Goal: Transaction & Acquisition: Subscribe to service/newsletter

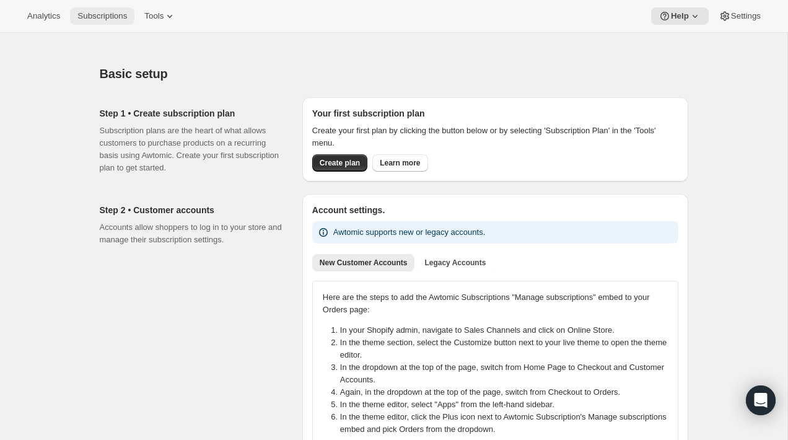
click at [90, 22] on button "Subscriptions" at bounding box center [102, 15] width 64 height 17
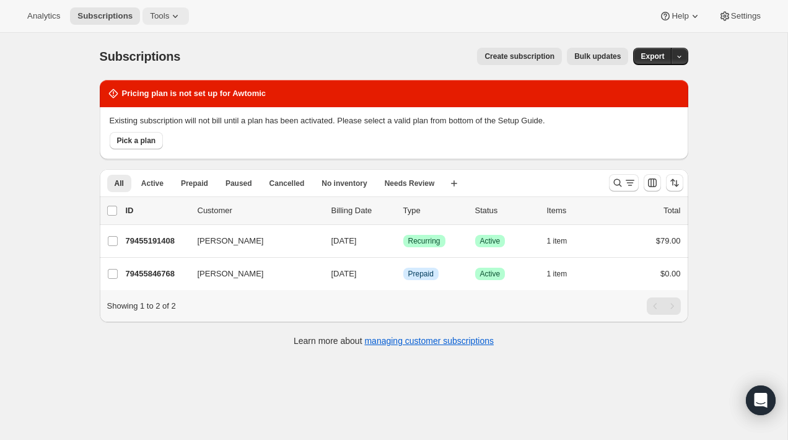
click at [152, 18] on span "Tools" at bounding box center [159, 16] width 19 height 10
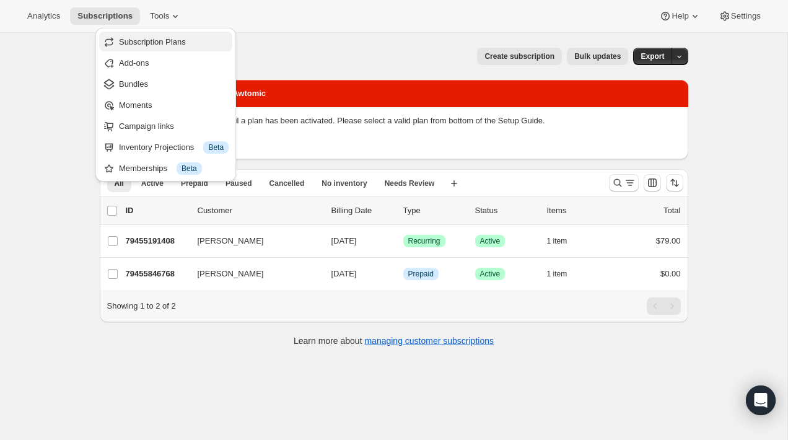
click at [175, 44] on span "Subscription Plans" at bounding box center [152, 41] width 67 height 9
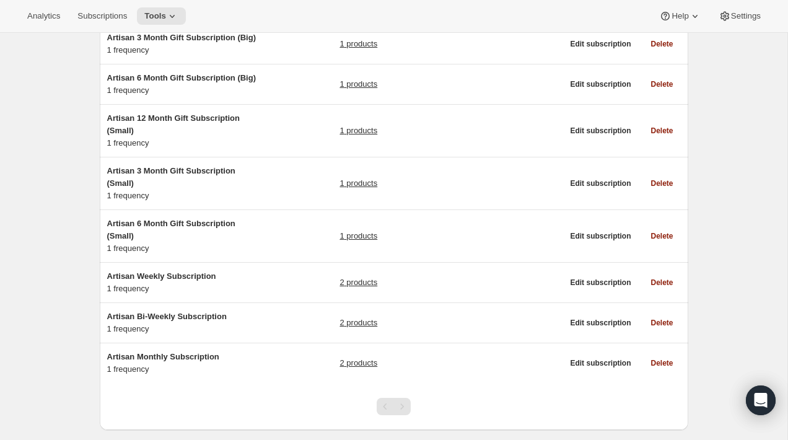
scroll to position [199, 0]
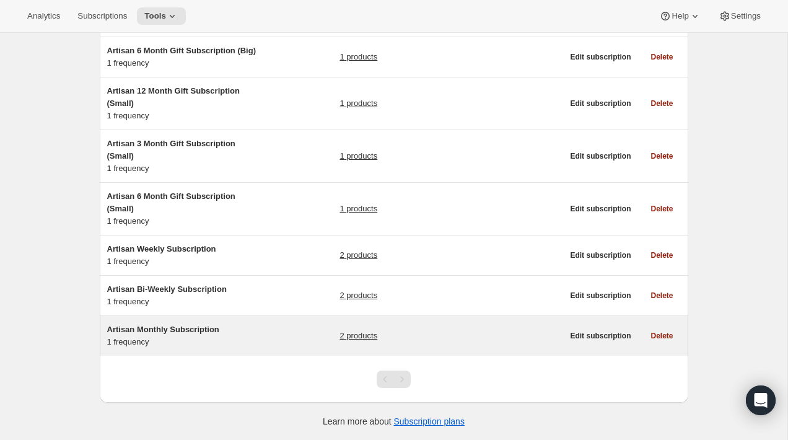
click at [221, 336] on div "Artisan Monthly Subscription 1 frequency" at bounding box center [184, 335] width 155 height 25
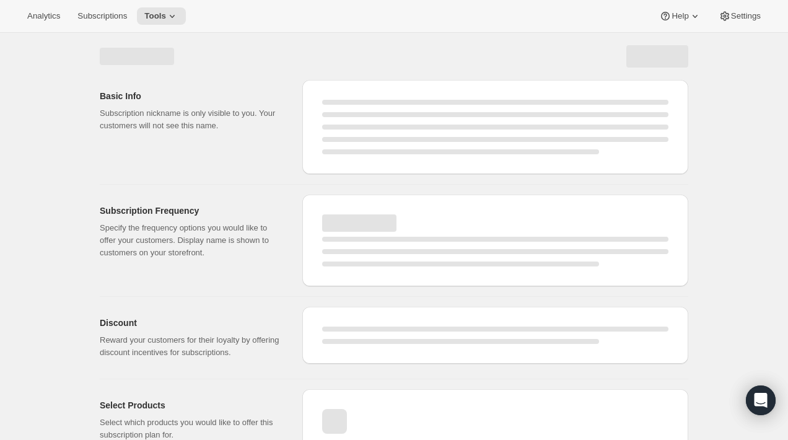
select select "WEEK"
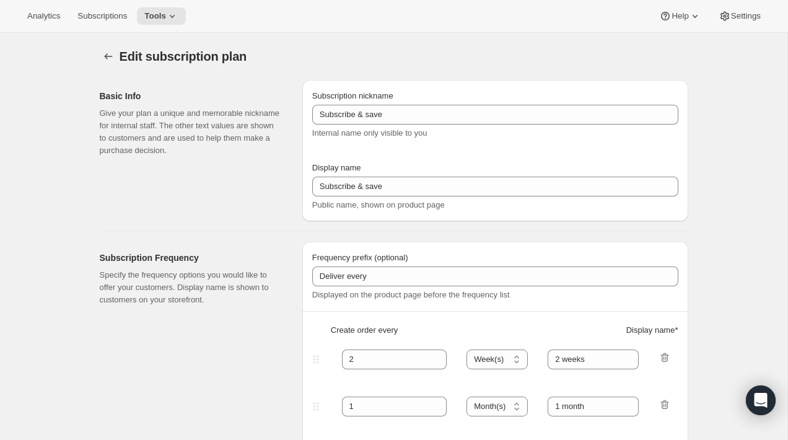
type input "Artisan Monthly Subscription"
type input "Monthly"
type input "Monthly (every 4 weeks)"
type input "1"
select select "MONTH"
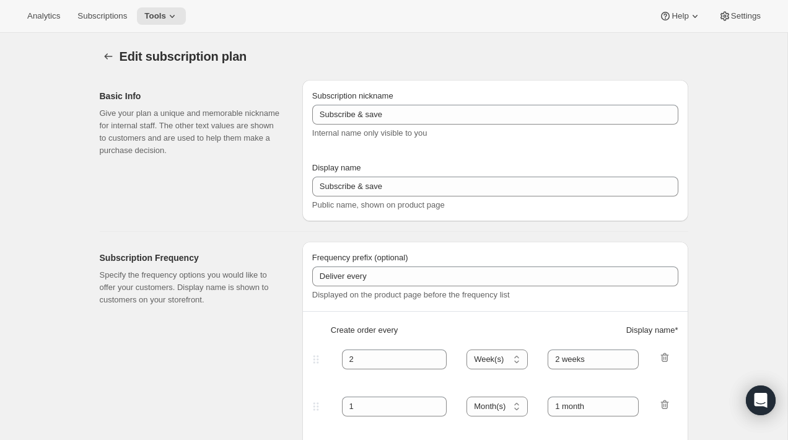
type input "Monthly"
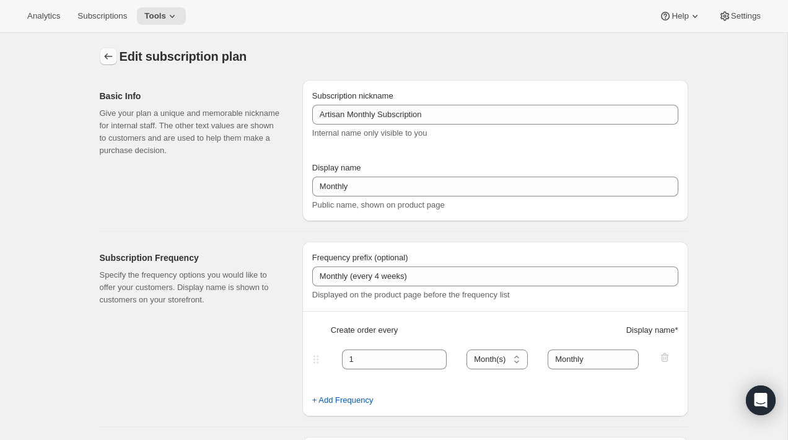
click at [110, 59] on icon "Subscription plans" at bounding box center [108, 56] width 12 height 12
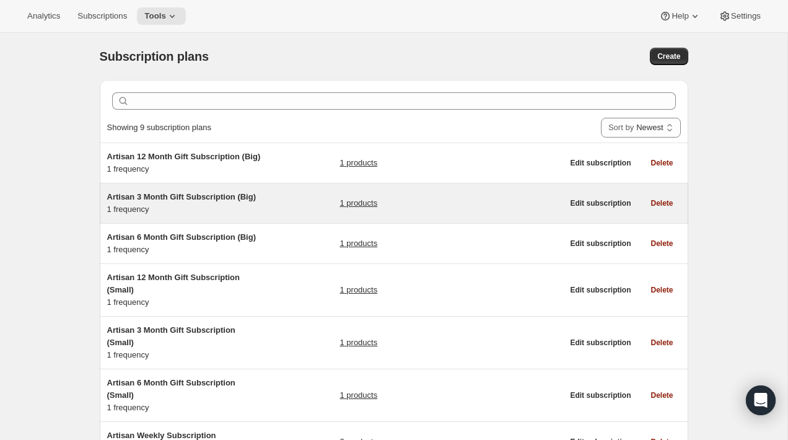
scroll to position [199, 0]
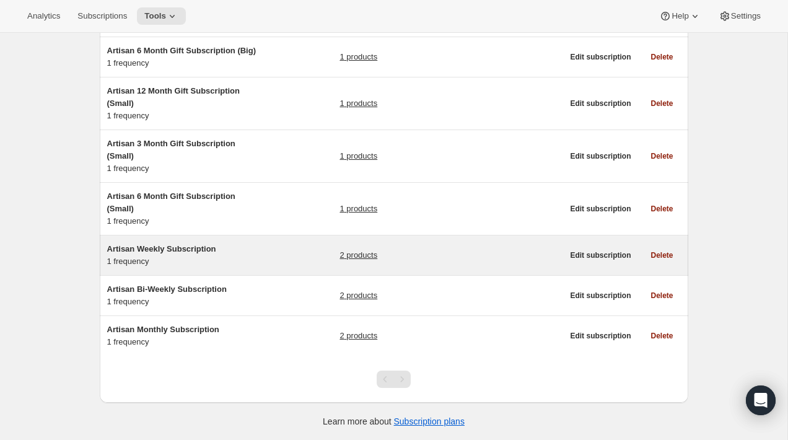
click at [271, 257] on div "Artisan Weekly Subscription 1 frequency 2 products" at bounding box center [335, 255] width 456 height 25
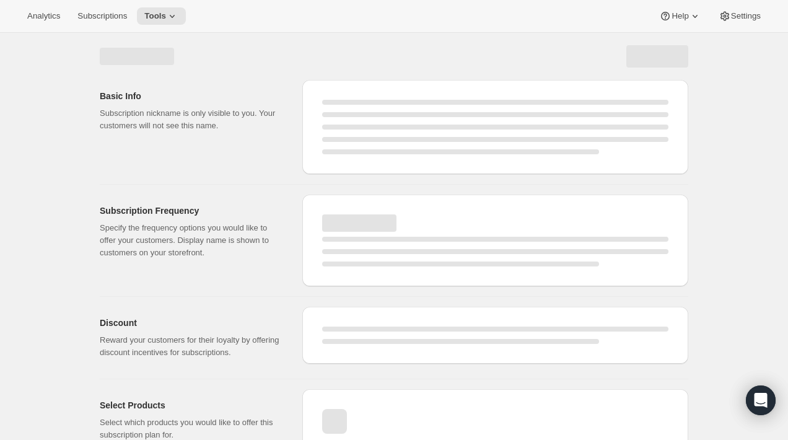
select select "WEEK"
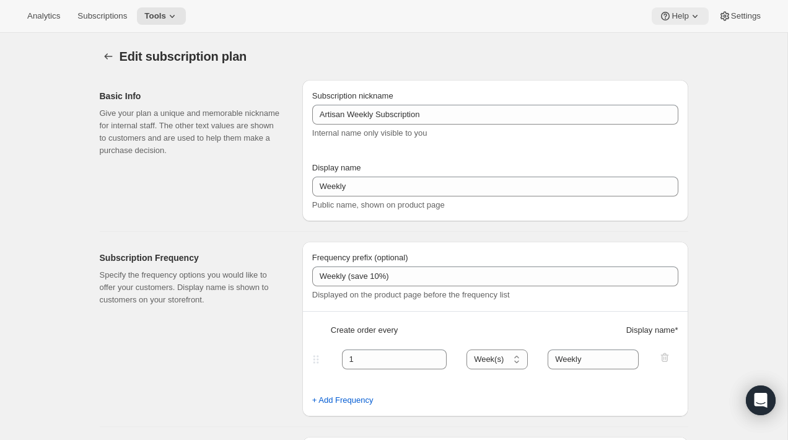
click at [699, 19] on button "Help" at bounding box center [680, 15] width 56 height 17
click at [682, 57] on span "Help Center" at bounding box center [676, 63] width 43 height 12
click at [102, 51] on icon "Subscription plans" at bounding box center [108, 56] width 12 height 12
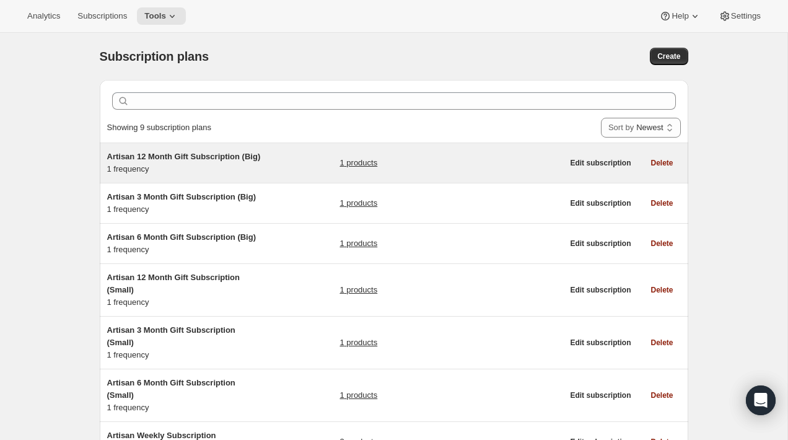
click at [253, 175] on div "Artisan 12 Month Gift Subscription (Big) 1 frequency" at bounding box center [184, 163] width 155 height 25
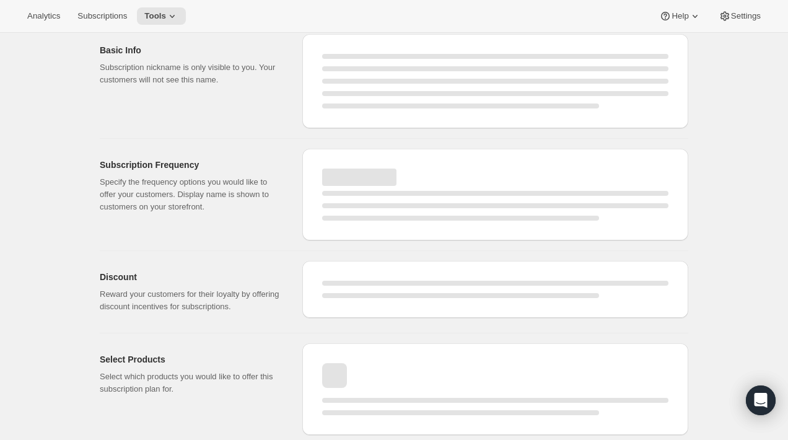
select select "WEEK"
select select "MONTH"
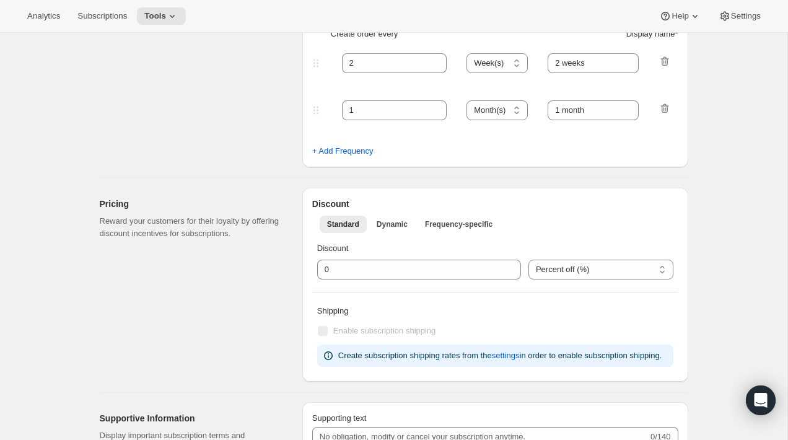
type input "Artisan 12 Month Gift Subscription (Big)"
type input "12 Month Gift"
select select "MONTH"
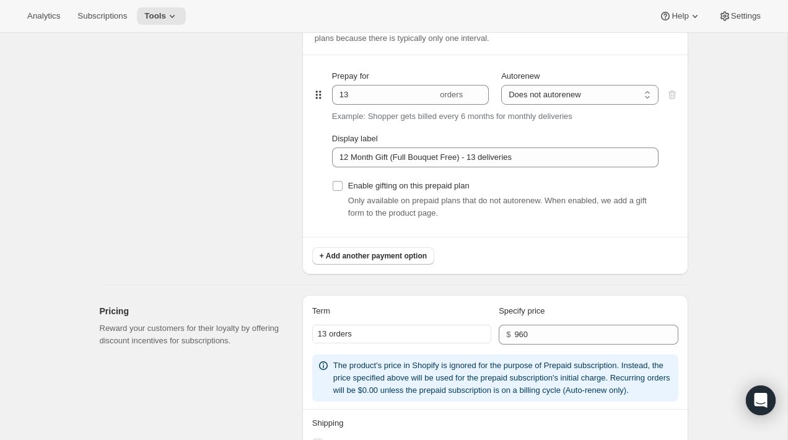
scroll to position [592, 0]
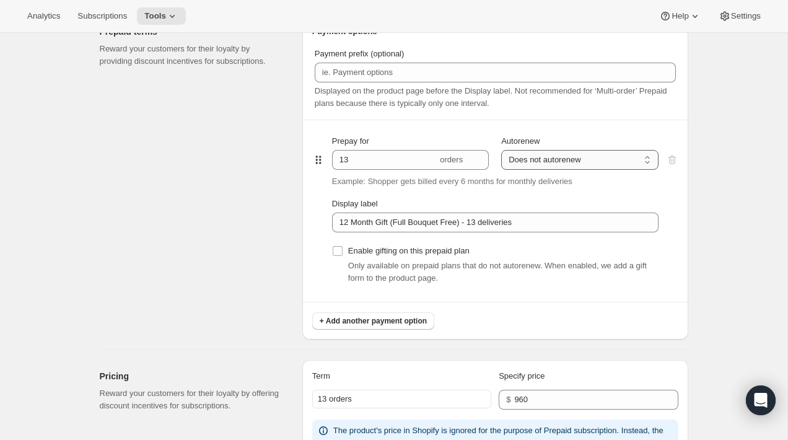
click at [549, 166] on select "Does not autorenew Renews after prepaid period" at bounding box center [579, 160] width 157 height 20
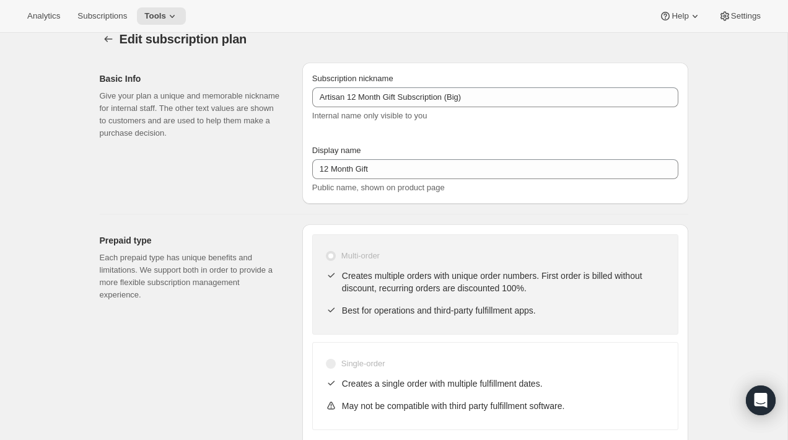
scroll to position [0, 0]
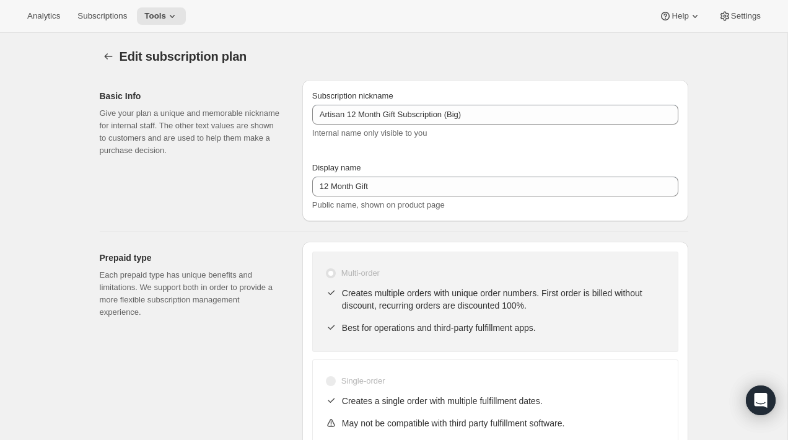
click at [185, 25] on div "Analytics Subscriptions Tools Help Settings" at bounding box center [394, 16] width 788 height 33
click at [178, 21] on icon at bounding box center [172, 16] width 12 height 12
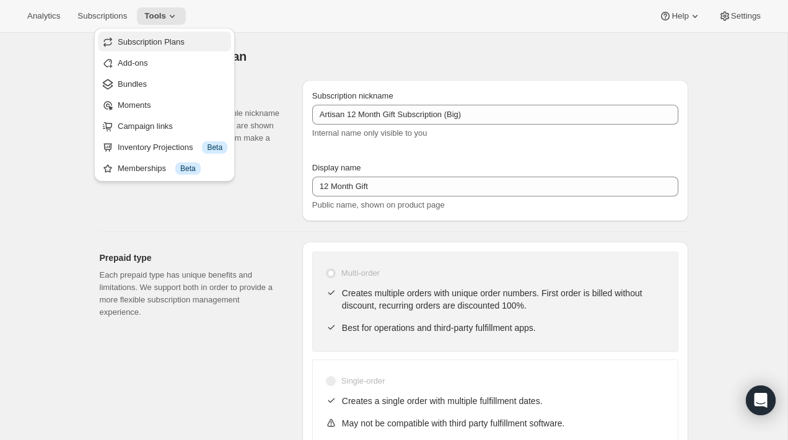
click at [179, 35] on button "Subscription Plans" at bounding box center [164, 42] width 133 height 20
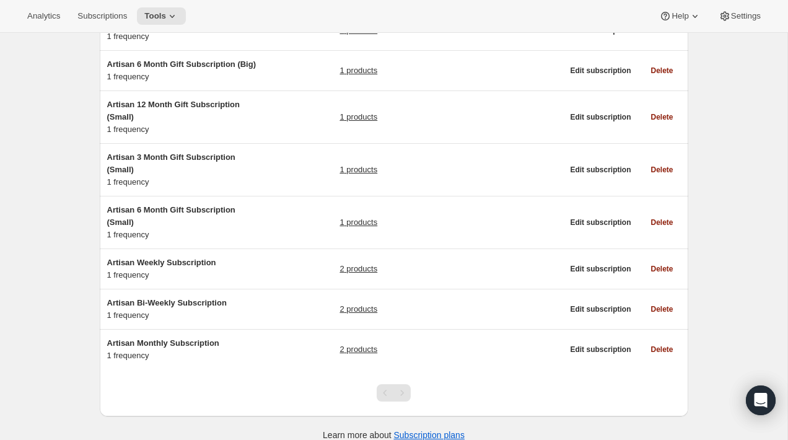
scroll to position [199, 0]
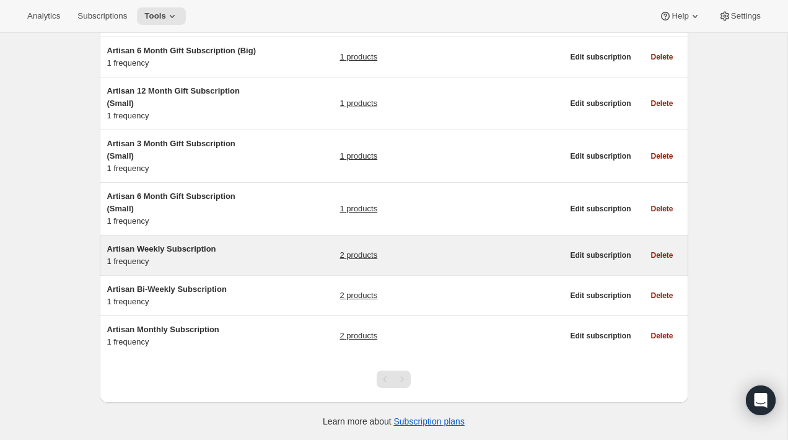
click at [219, 259] on div "Artisan Weekly Subscription 1 frequency" at bounding box center [184, 255] width 155 height 25
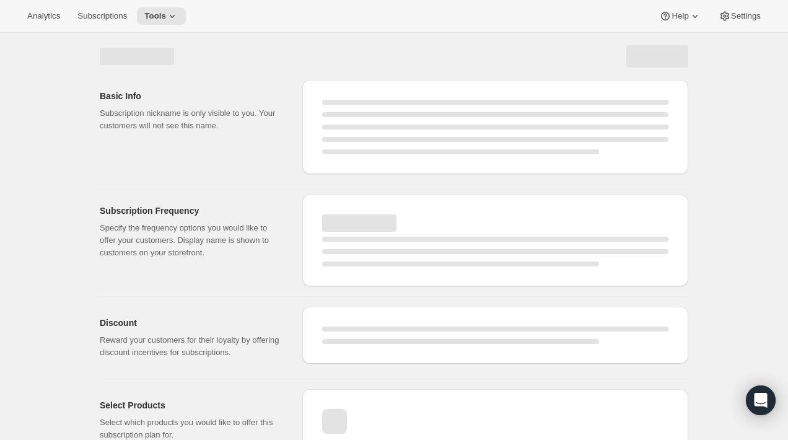
select select "WEEK"
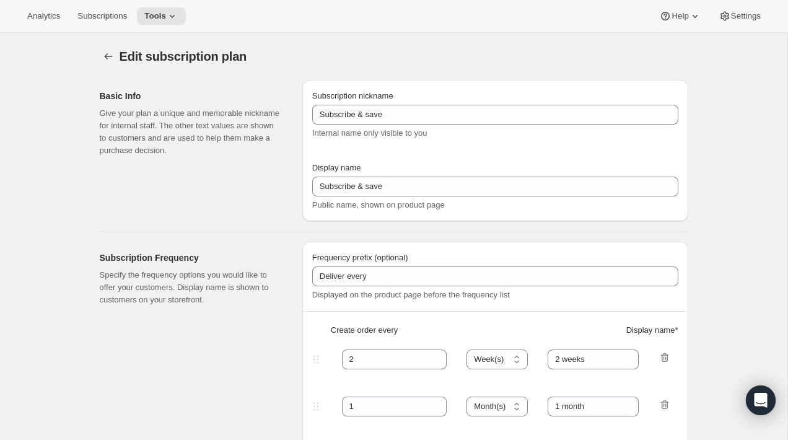
type input "Artisan Weekly Subscription"
type input "Weekly"
type input "Weekly (save 10%)"
type input "1"
type input "Weekly"
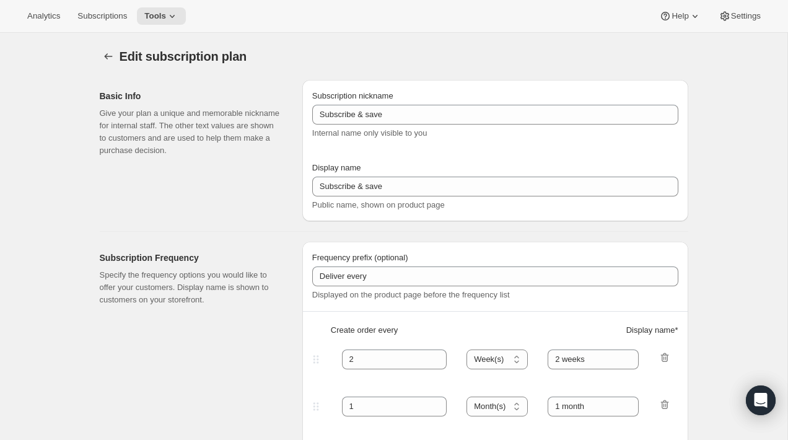
type input "10"
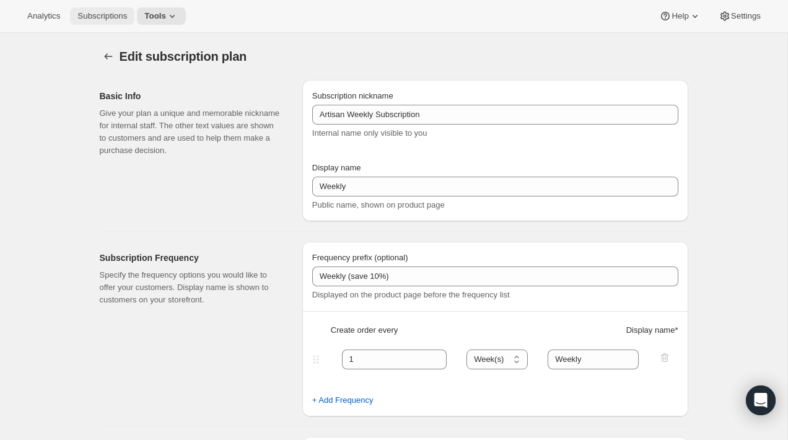
click at [103, 19] on span "Subscriptions" at bounding box center [102, 16] width 50 height 10
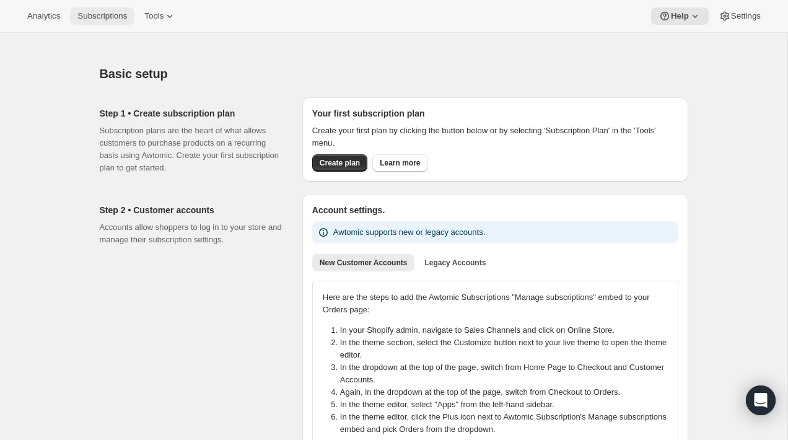
click at [120, 19] on span "Subscriptions" at bounding box center [102, 16] width 50 height 10
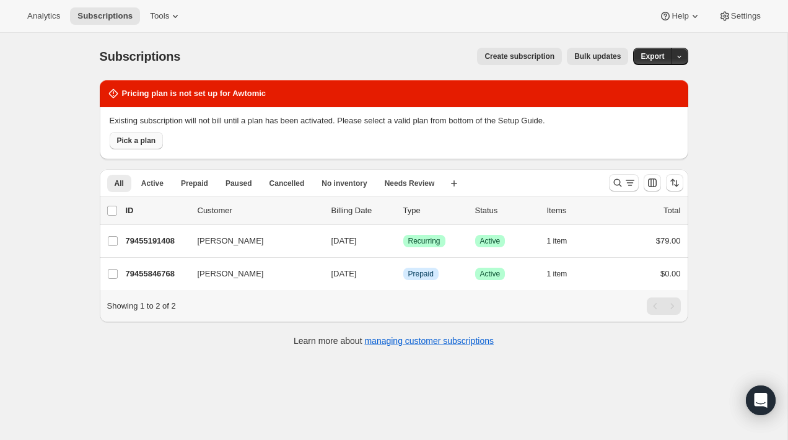
click at [154, 138] on span "Pick a plan" at bounding box center [136, 141] width 39 height 10
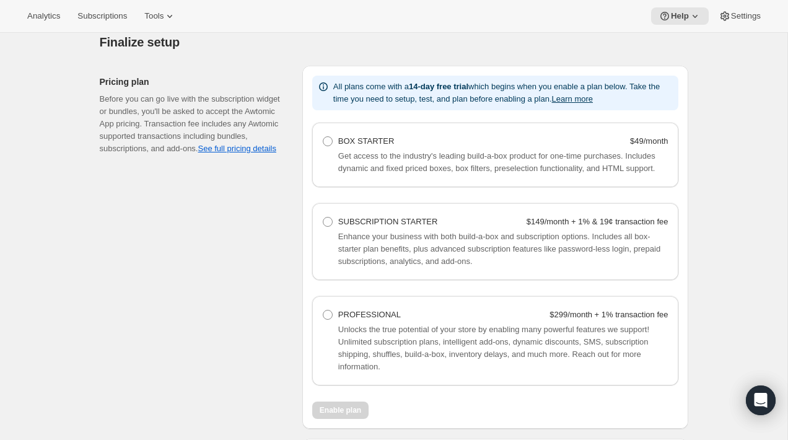
scroll to position [752, 0]
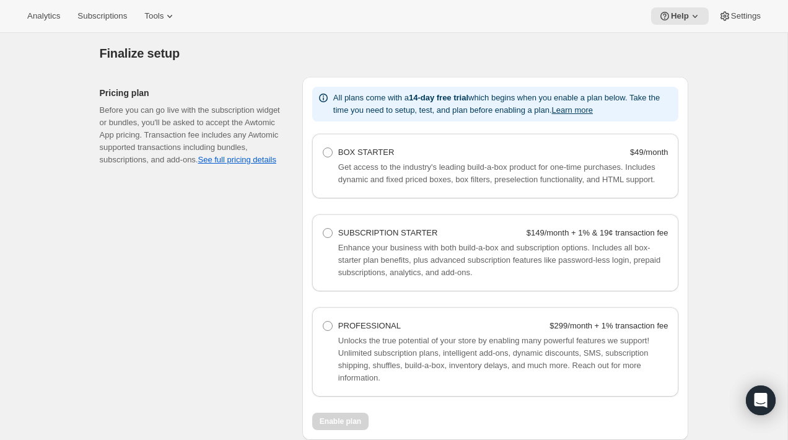
click at [406, 172] on StarterHelpText "Get access to the industry's leading build-a-box product for one-time purchases…" at bounding box center [503, 173] width 330 height 25
click at [331, 156] on span at bounding box center [328, 152] width 10 height 10
click at [323, 148] on Starter "BOX STARTER $49/month" at bounding box center [323, 147] width 1 height 1
radio Starter "true"
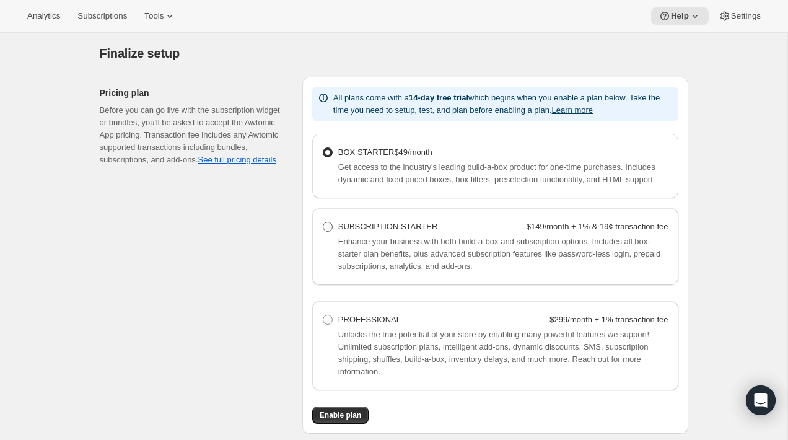
click at [328, 232] on span at bounding box center [328, 227] width 10 height 10
click at [323, 222] on Starter "SUBSCRIPTION STARTER $149/month + 1% & 19¢ transaction fee" at bounding box center [323, 222] width 1 height 1
radio Starter "true"
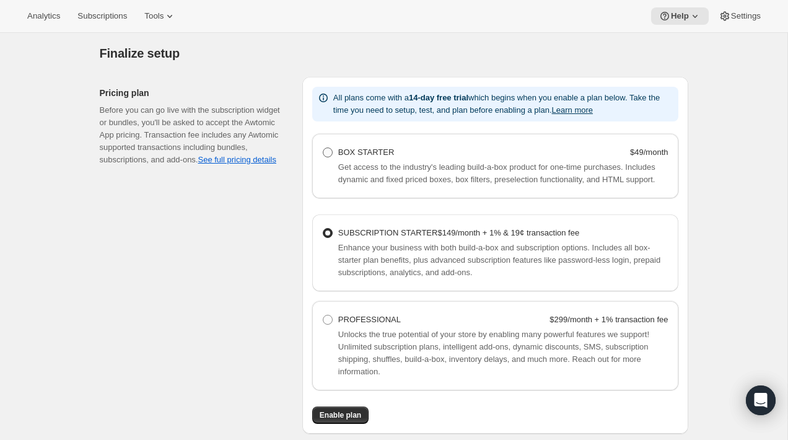
click at [329, 152] on span at bounding box center [328, 152] width 10 height 10
click at [323, 148] on Starter "BOX STARTER $49/month" at bounding box center [323, 147] width 1 height 1
radio Starter "true"
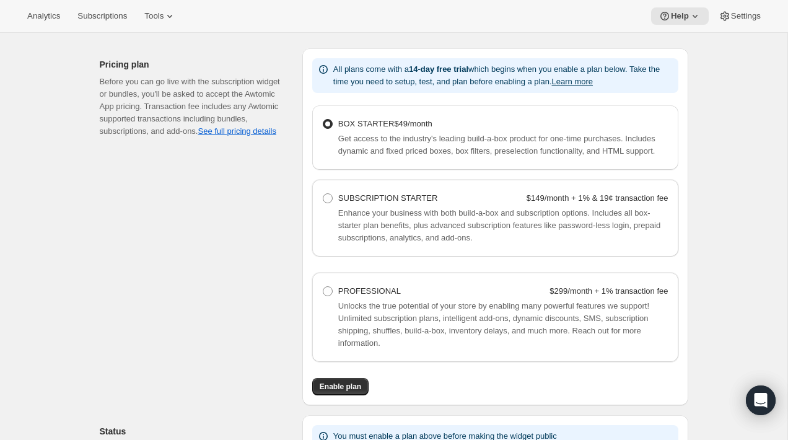
scroll to position [783, 0]
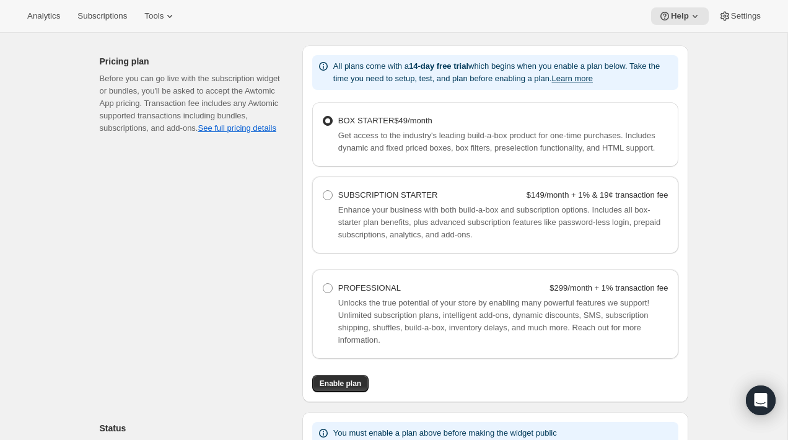
click at [361, 239] on span "Enhance your business with both build-a-box and subscription options. Includes …" at bounding box center [499, 222] width 322 height 34
click at [329, 200] on span at bounding box center [328, 195] width 10 height 10
click at [323, 191] on Starter "SUBSCRIPTION STARTER $149/month + 1% & 19¢ transaction fee" at bounding box center [323, 190] width 1 height 1
radio Starter "true"
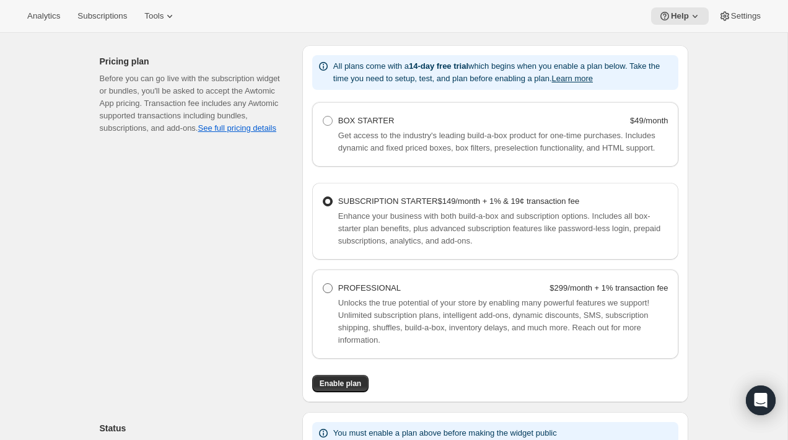
click at [331, 293] on span at bounding box center [328, 288] width 10 height 10
click at [323, 284] on Professional "PROFESSIONAL $299/month + 1% transaction fee" at bounding box center [323, 283] width 1 height 1
radio Professional "true"
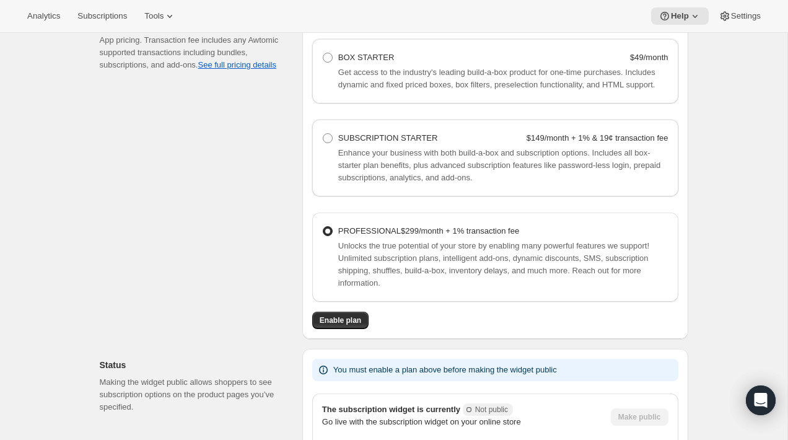
scroll to position [848, 0]
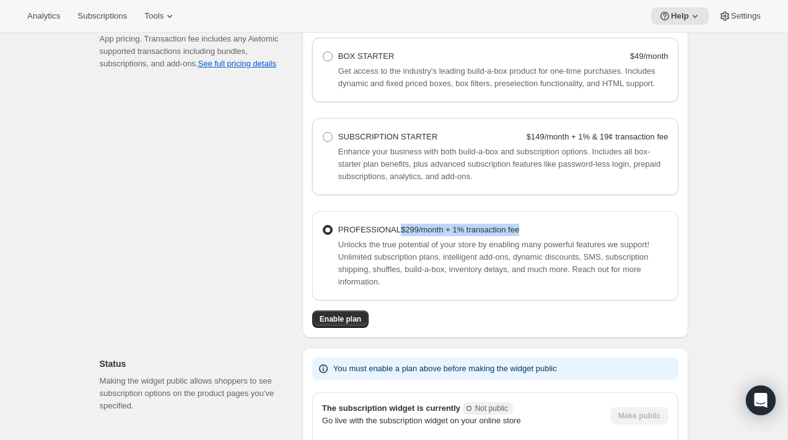
drag, startPoint x: 670, startPoint y: 248, endPoint x: 539, endPoint y: 241, distance: 130.9
click at [539, 241] on div "PROFESSIONAL $299/month + 1% transaction fee Unlocks the true potential of your…" at bounding box center [495, 255] width 366 height 89
copy strong "$299/month + 1% transaction fee"
click at [202, 200] on div "Pricing plan Before you can go live with the subscription widget or bundles, yo…" at bounding box center [196, 159] width 193 height 357
